Goal: Transaction & Acquisition: Purchase product/service

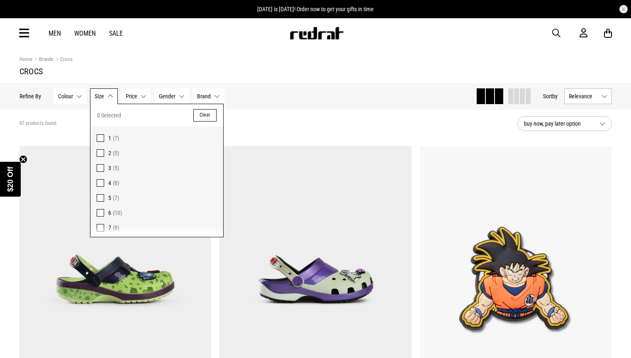
click at [301, 128] on section "87 products found buy now, pay later option" at bounding box center [316, 124] width 606 height 28
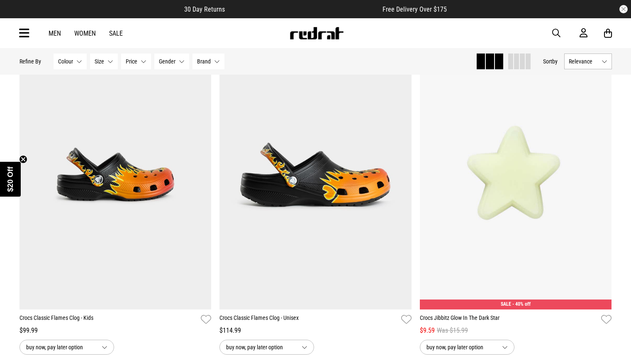
scroll to position [767, 0]
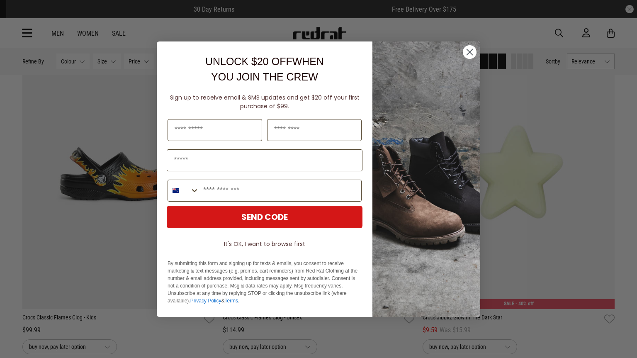
click at [467, 49] on icon "Close dialog" at bounding box center [470, 52] width 6 height 6
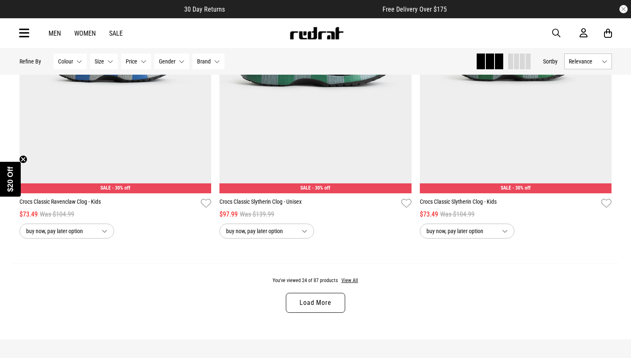
scroll to position [2543, 0]
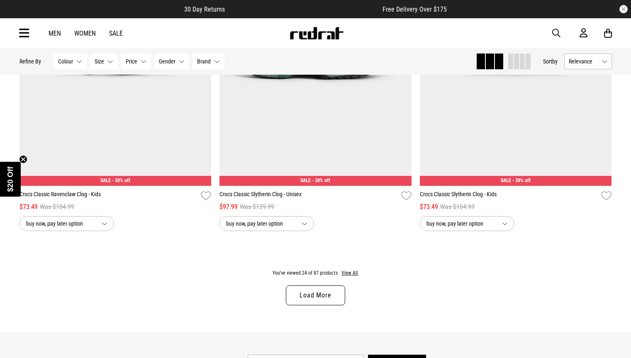
click at [320, 301] on link "Load More" at bounding box center [315, 295] width 59 height 20
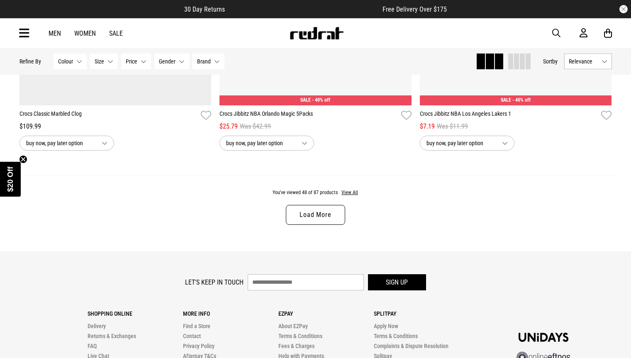
scroll to position [5353, 0]
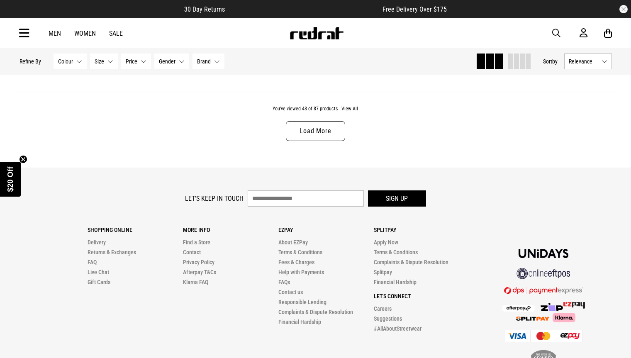
click at [320, 140] on link "Load More" at bounding box center [315, 131] width 59 height 20
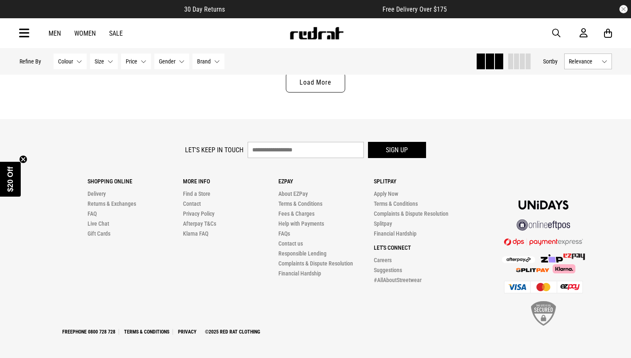
scroll to position [8008, 0]
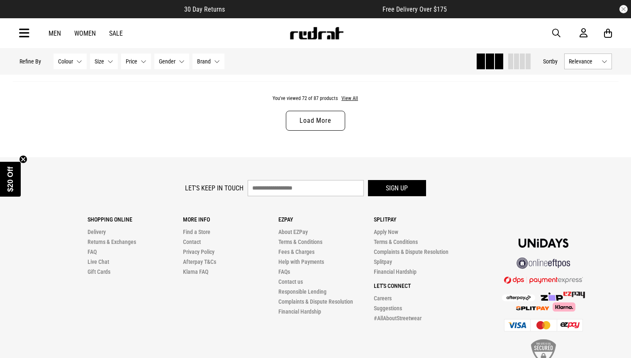
click at [312, 131] on link "Load More" at bounding box center [315, 121] width 59 height 20
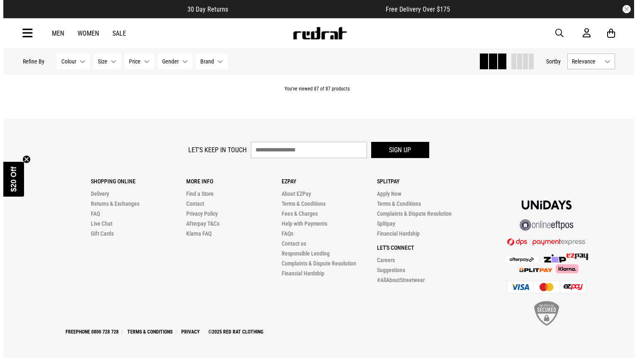
scroll to position [9684, 0]
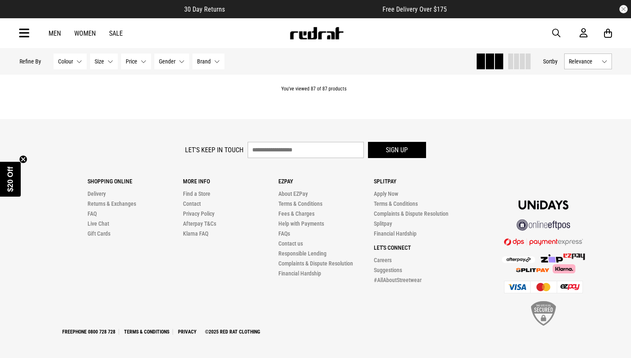
click at [24, 34] on icon at bounding box center [24, 34] width 10 height 14
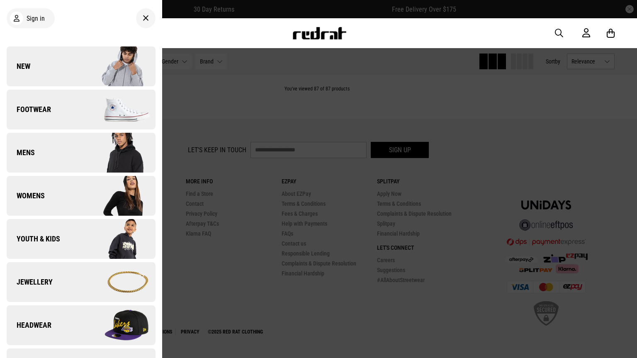
click at [56, 239] on span "Youth & Kids" at bounding box center [34, 239] width 54 height 10
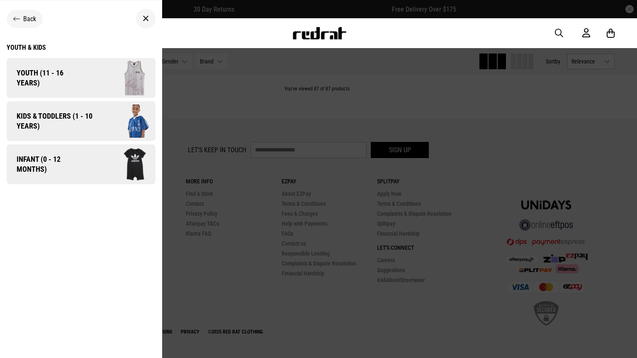
click at [80, 117] on span "Kids & Toddlers (1 - 10 years)" at bounding box center [52, 121] width 90 height 20
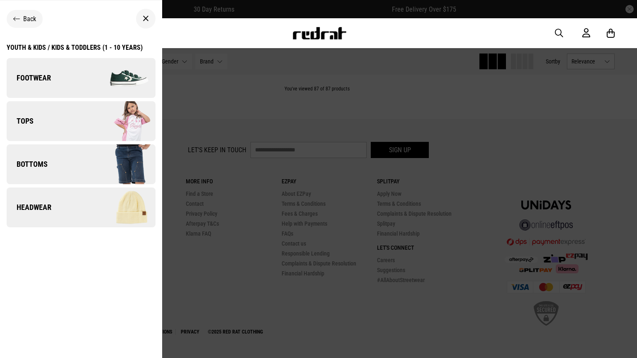
click at [81, 73] on img at bounding box center [118, 77] width 74 height 41
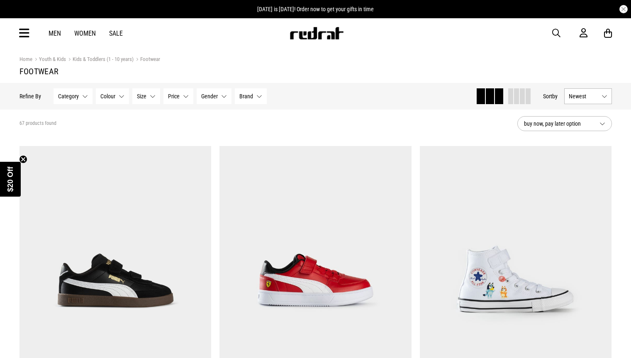
click at [82, 97] on button "Category None selected" at bounding box center [73, 96] width 39 height 16
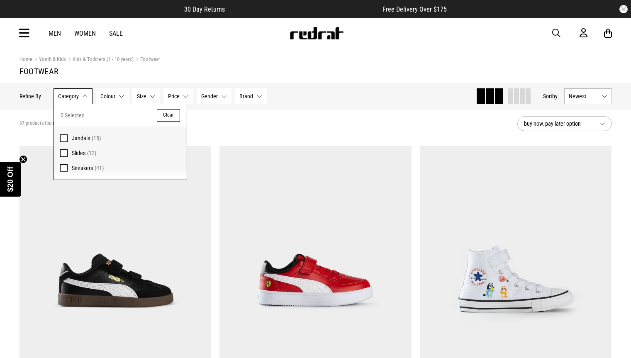
click at [61, 141] on span at bounding box center [63, 137] width 7 height 7
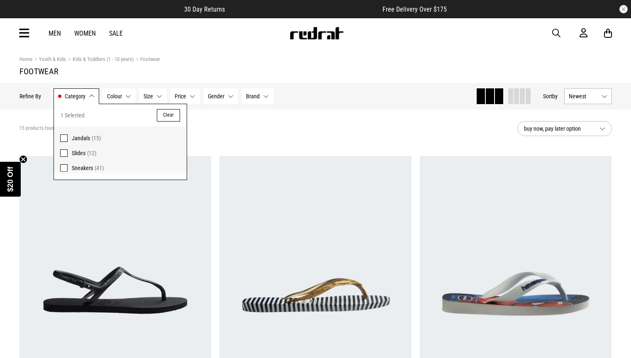
click at [272, 131] on div "15 products found Active Filters Jandals Clear" at bounding box center [265, 128] width 491 height 25
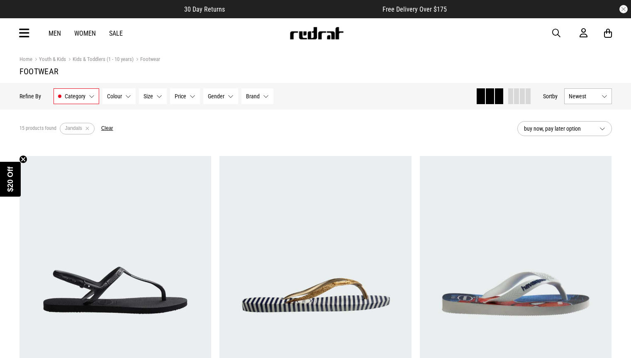
click at [87, 60] on link "Kids & Toddlers (1 - 10 years)" at bounding box center [100, 60] width 68 height 8
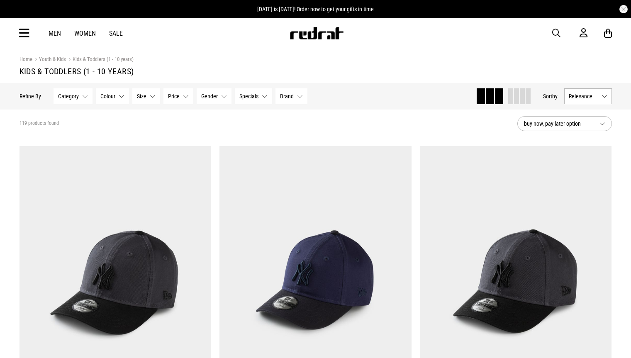
click at [88, 94] on button "Category None selected" at bounding box center [73, 96] width 39 height 16
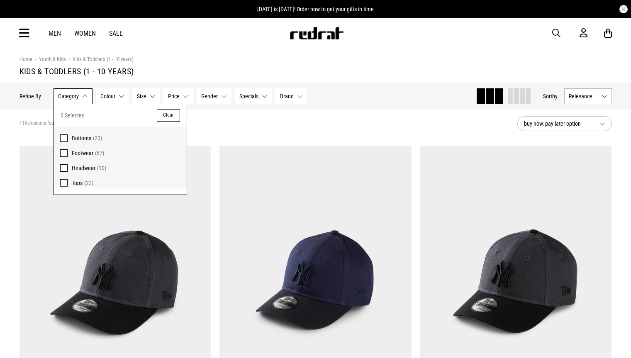
click at [63, 154] on span at bounding box center [63, 152] width 7 height 7
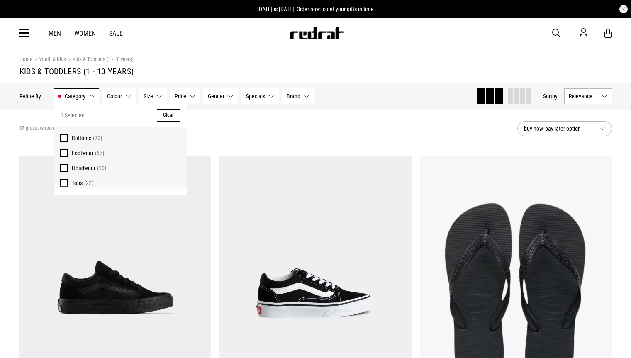
click at [234, 134] on div "67 products found Active Filters Footwear Clear" at bounding box center [265, 128] width 491 height 25
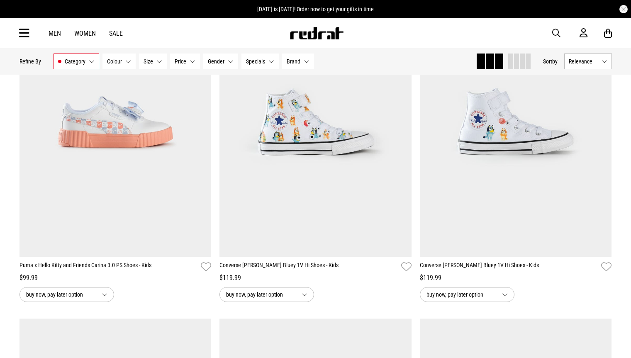
scroll to position [1813, 0]
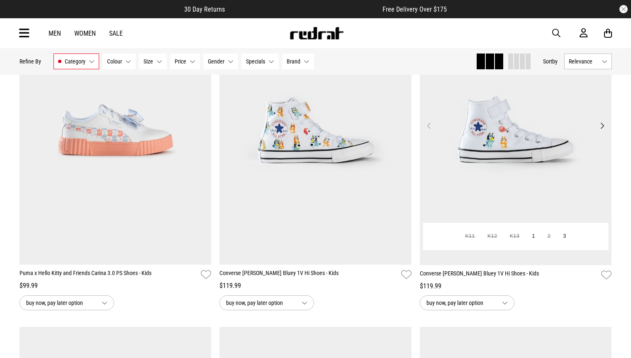
click at [494, 147] on img at bounding box center [516, 130] width 192 height 269
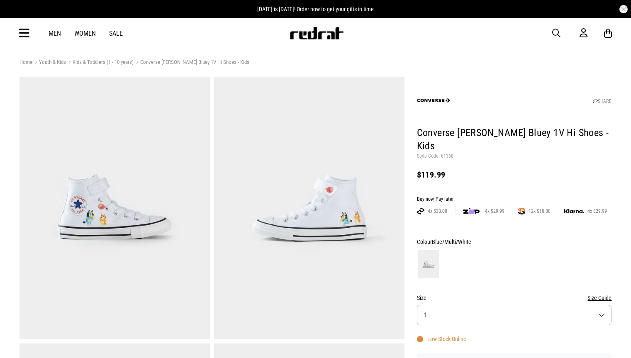
click at [456, 305] on button "Size 1" at bounding box center [514, 315] width 195 height 20
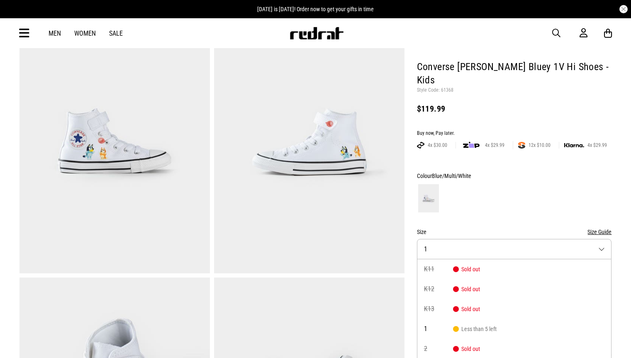
click at [330, 147] on img at bounding box center [309, 142] width 190 height 263
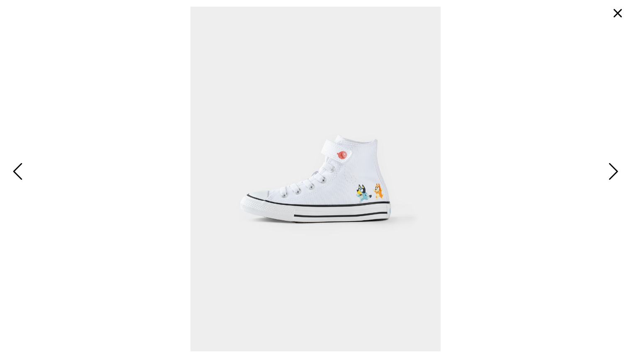
click at [616, 15] on button "button" at bounding box center [618, 13] width 20 height 20
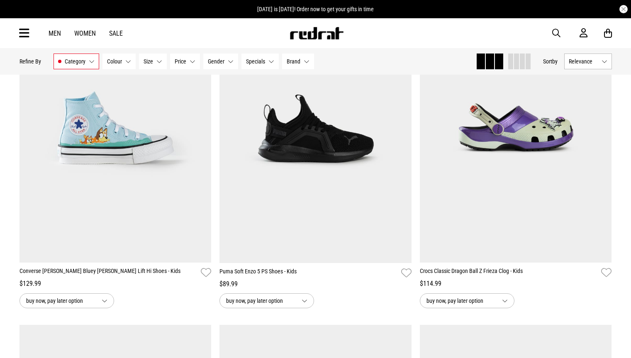
scroll to position [2147, 0]
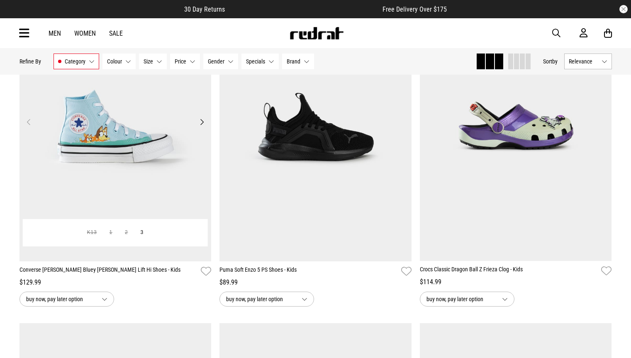
click at [98, 132] on img at bounding box center [116, 127] width 192 height 269
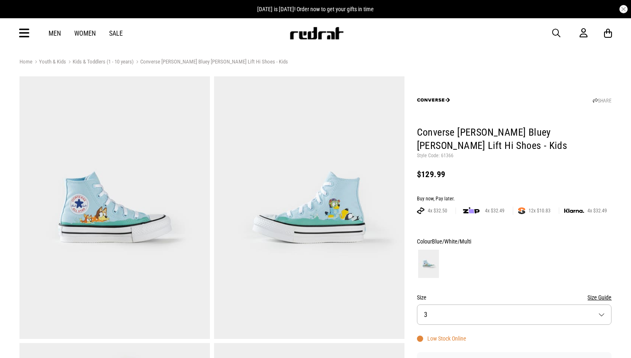
drag, startPoint x: 0, startPoint y: 0, endPoint x: 315, endPoint y: 223, distance: 385.8
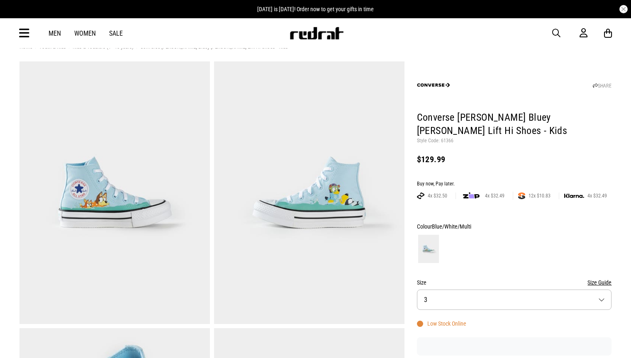
scroll to position [17, 0]
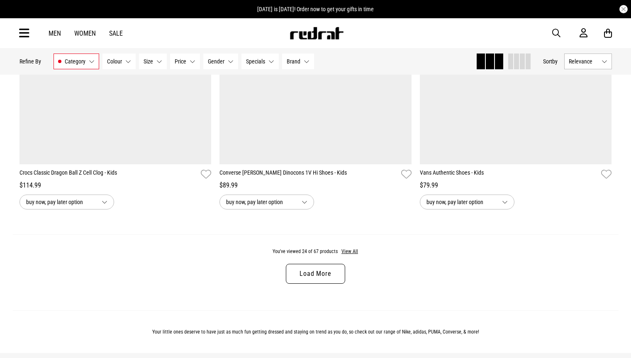
scroll to position [2664, 0]
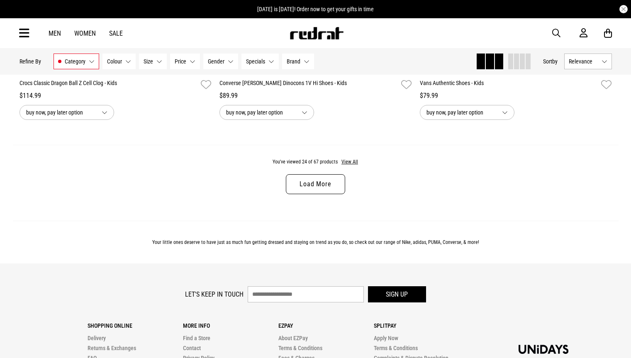
click at [328, 192] on link "Load More" at bounding box center [315, 184] width 59 height 20
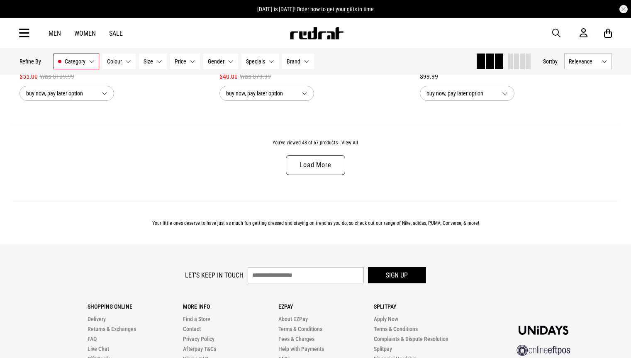
scroll to position [5403, 0]
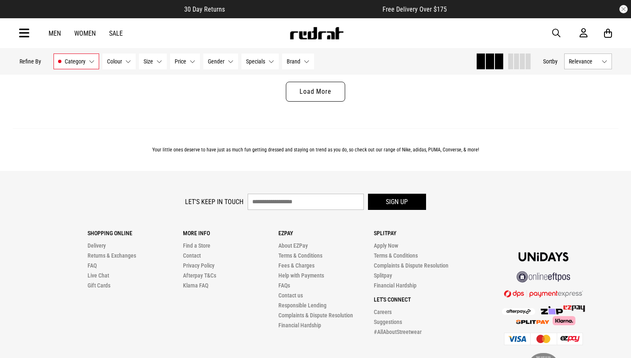
click at [325, 102] on link "Load More" at bounding box center [315, 92] width 59 height 20
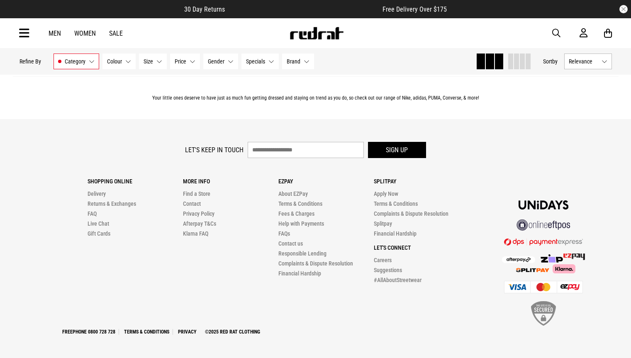
scroll to position [7752, 0]
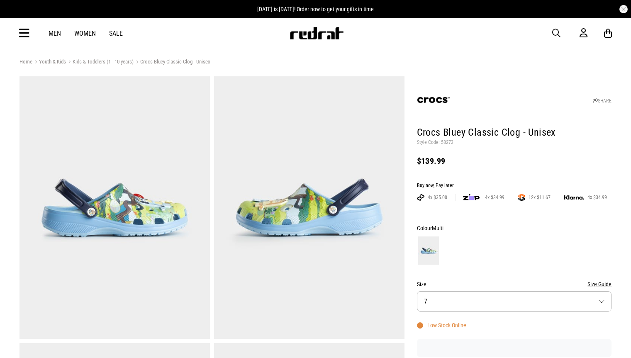
click at [604, 302] on button "Size 7" at bounding box center [514, 301] width 195 height 20
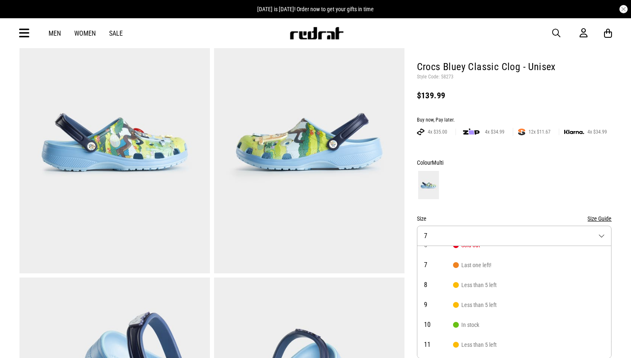
scroll to position [47, 0]
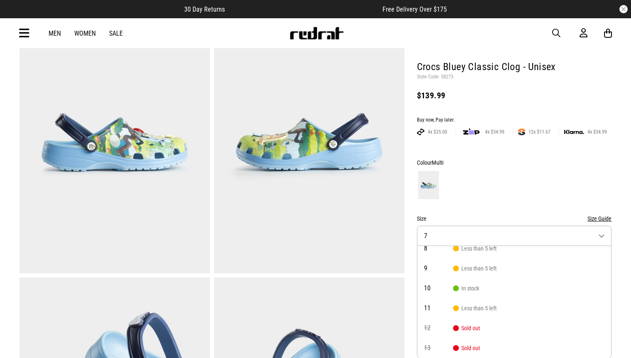
click at [567, 175] on div at bounding box center [514, 185] width 195 height 31
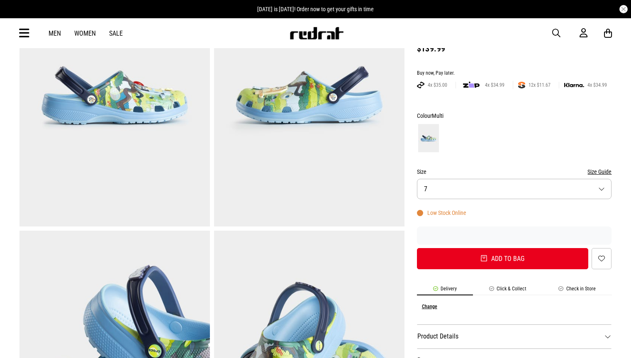
scroll to position [106, 0]
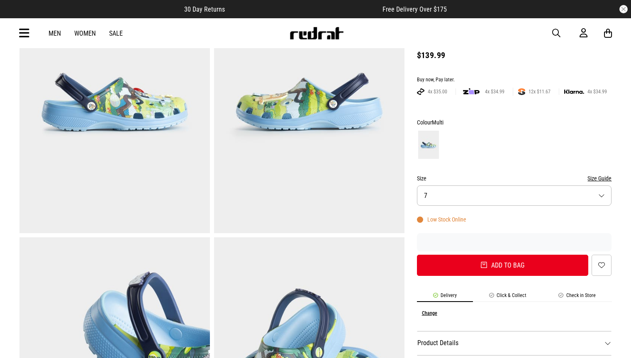
click at [565, 191] on button "Size 7" at bounding box center [514, 195] width 195 height 20
